Goal: Transaction & Acquisition: Purchase product/service

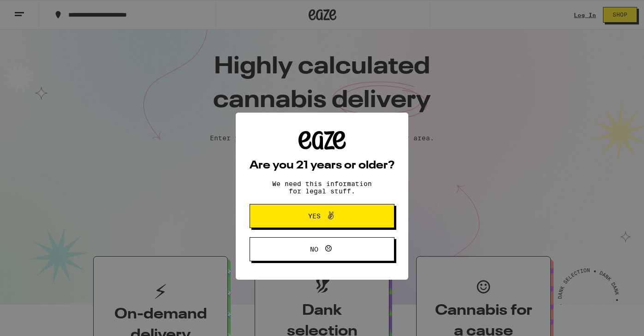
click at [302, 192] on span "Yes" at bounding box center [322, 188] width 70 height 12
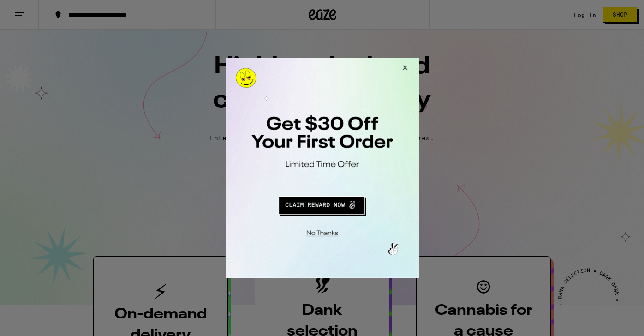
click at [19, 12] on div at bounding box center [322, 168] width 644 height 336
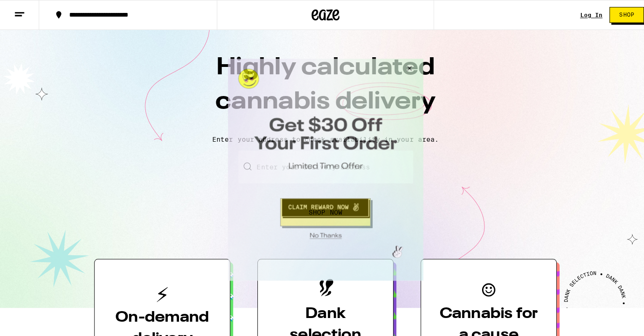
click at [408, 70] on button "Close Modal" at bounding box center [405, 70] width 25 height 22
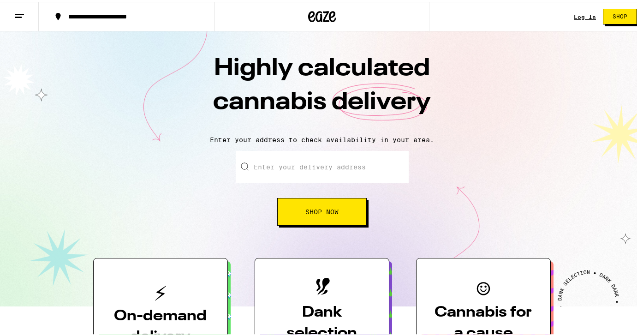
click at [29, 10] on button at bounding box center [19, 14] width 39 height 29
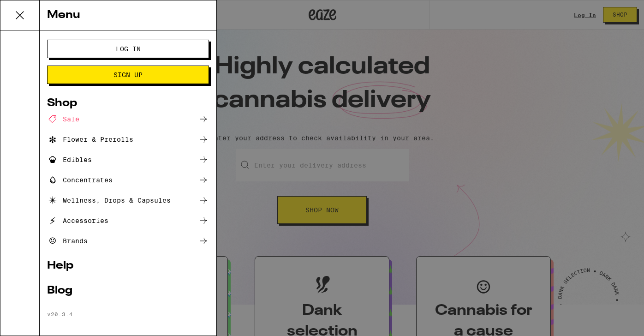
click at [89, 122] on div "Sale" at bounding box center [128, 119] width 162 height 11
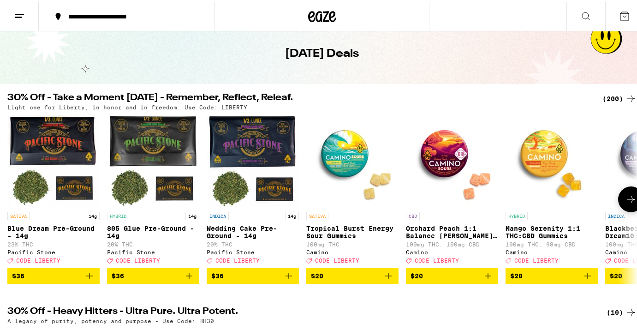
scroll to position [37, 0]
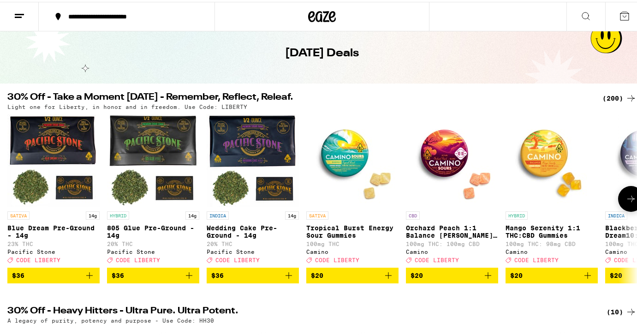
click at [628, 200] on icon at bounding box center [631, 197] width 7 height 6
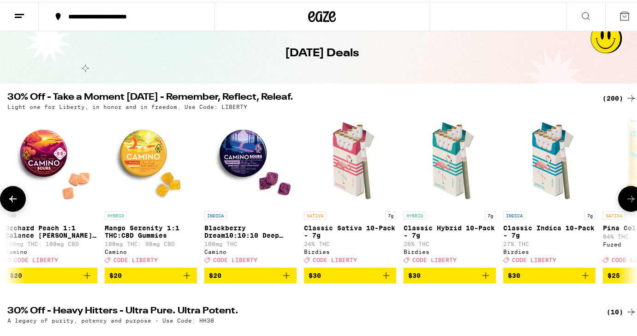
scroll to position [0, 522]
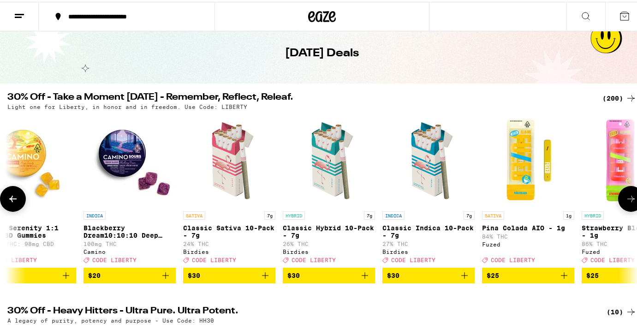
click at [628, 200] on icon at bounding box center [631, 197] width 7 height 6
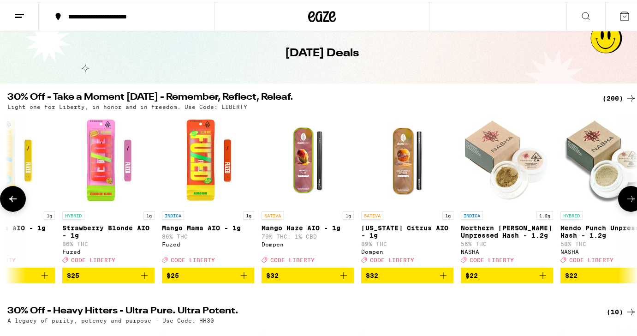
scroll to position [0, 1044]
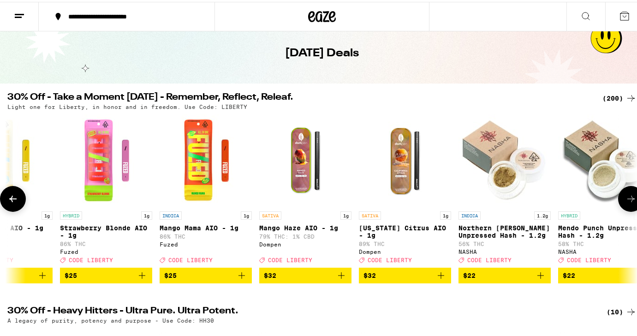
click at [626, 201] on icon at bounding box center [631, 197] width 11 height 11
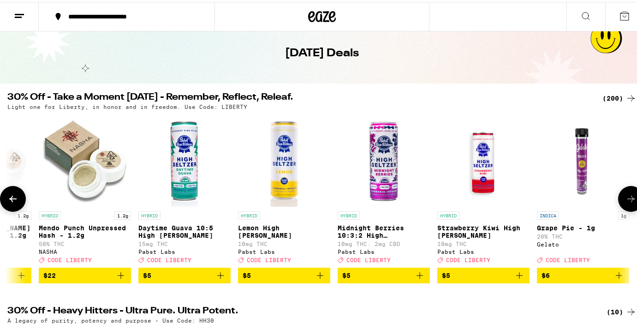
scroll to position [0, 1566]
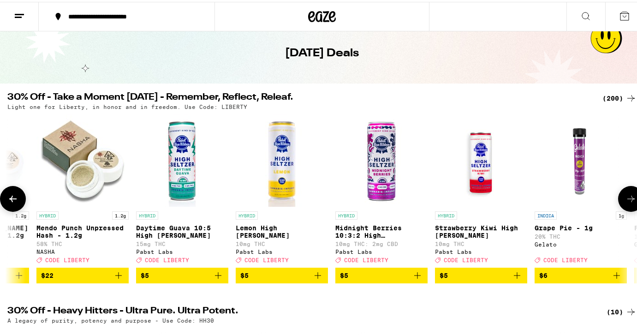
click at [626, 201] on icon at bounding box center [631, 197] width 11 height 11
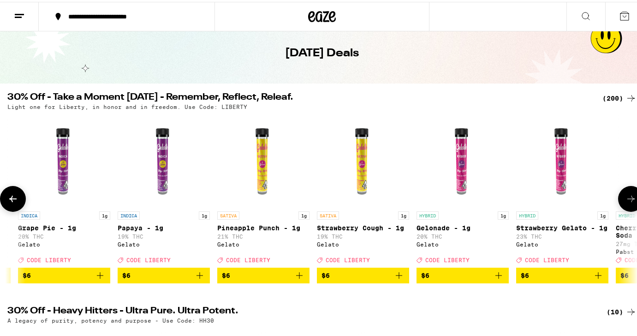
scroll to position [0, 2088]
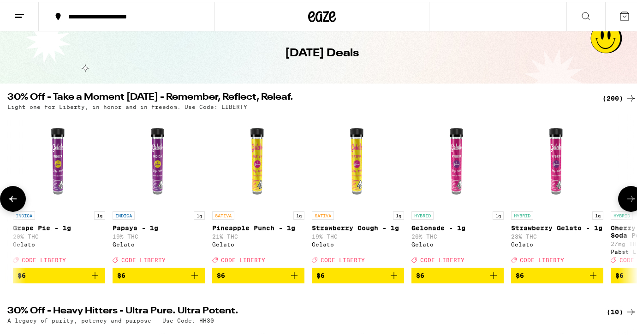
click at [626, 201] on icon at bounding box center [631, 197] width 11 height 11
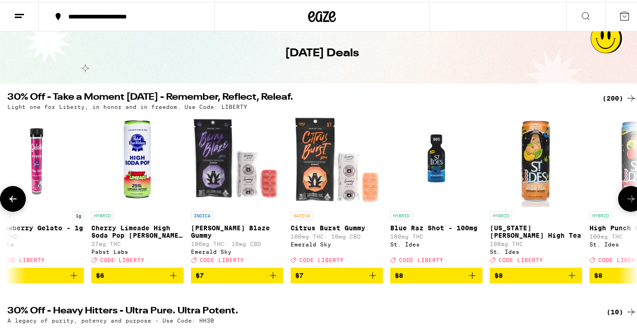
scroll to position [0, 2610]
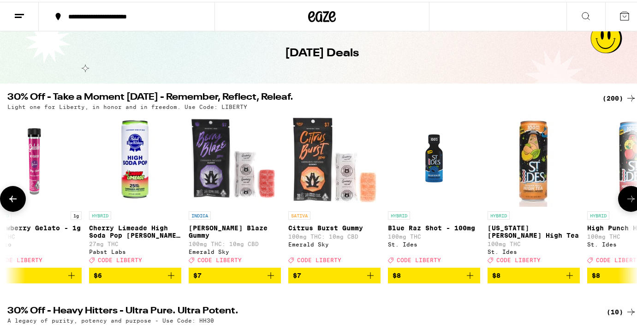
click at [626, 201] on icon at bounding box center [631, 197] width 11 height 11
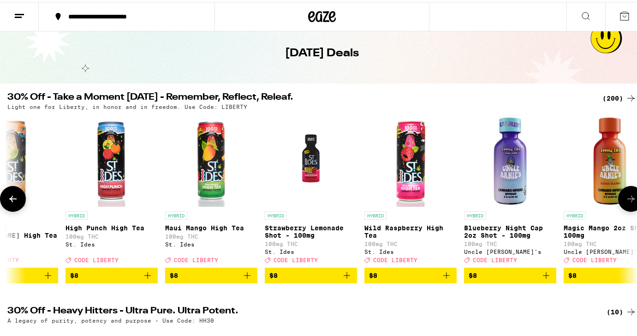
click at [626, 201] on icon at bounding box center [631, 197] width 11 height 11
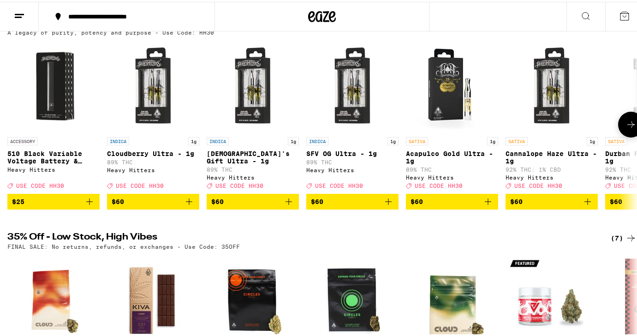
scroll to position [326, 0]
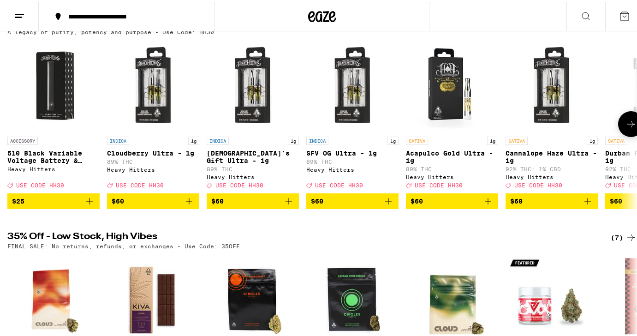
click at [626, 128] on icon at bounding box center [631, 122] width 11 height 11
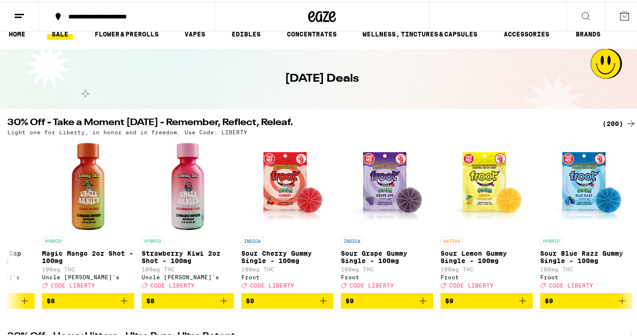
scroll to position [0, 0]
